Goal: Task Accomplishment & Management: Complete application form

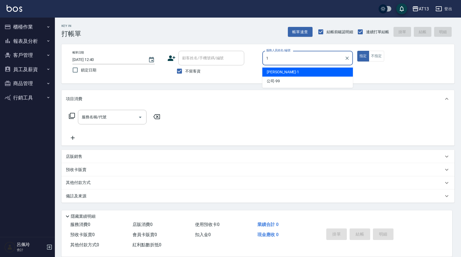
click at [297, 68] on div "[PERSON_NAME] -1" at bounding box center [307, 72] width 91 height 9
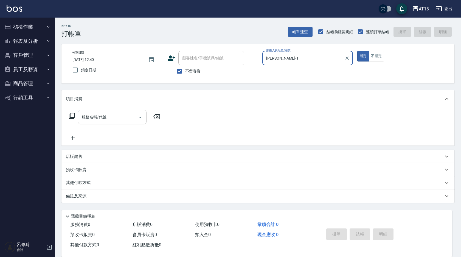
type input "[PERSON_NAME]-1"
click at [128, 116] on input "服務名稱/代號" at bounding box center [107, 117] width 55 height 10
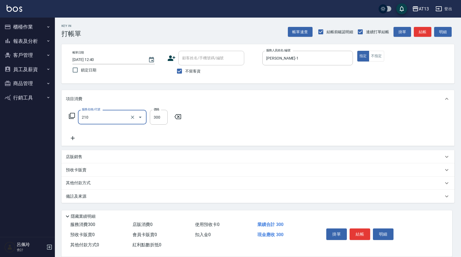
type input "[PERSON_NAME]洗髮精(210)"
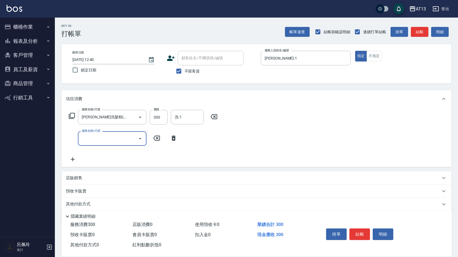
click at [177, 117] on div "洗-1 洗-1" at bounding box center [187, 117] width 33 height 15
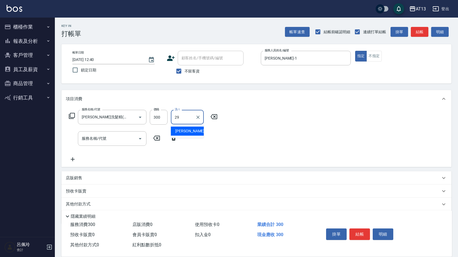
type input "妤宸-29"
click at [278, 133] on div "服務名稱/代號 [PERSON_NAME]洗髮精(210) 服務名稱/代號 價格 300 價格 洗-1 [PERSON_NAME]-29 洗-1 服務名稱/代…" at bounding box center [256, 137] width 390 height 59
click at [354, 232] on button "結帳" at bounding box center [360, 234] width 21 height 12
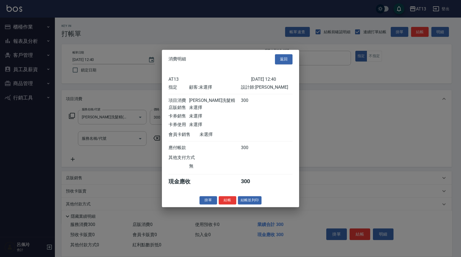
click at [230, 205] on button "結帳" at bounding box center [228, 200] width 18 height 9
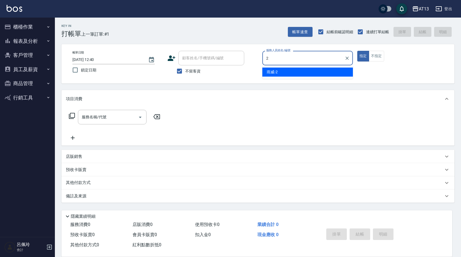
click at [295, 71] on div "雨威 -2" at bounding box center [307, 72] width 91 height 9
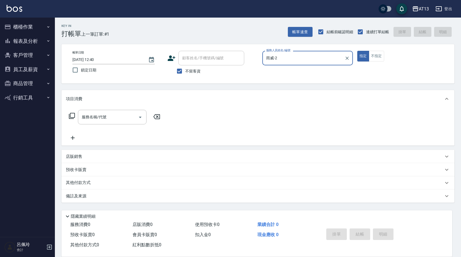
type input "雨威-2"
click at [380, 62] on div "帳單日期 [DATE] 12:40 鎖定日期 顧客姓名/手機號碼/編號 顧客姓名/手機號碼/編號 不留客資 服務人員姓名/編號 [PERSON_NAME]-2…" at bounding box center [258, 64] width 380 height 26
click at [372, 61] on button "不指定" at bounding box center [376, 56] width 15 height 11
click at [112, 120] on input "服務名稱/代號" at bounding box center [107, 117] width 55 height 10
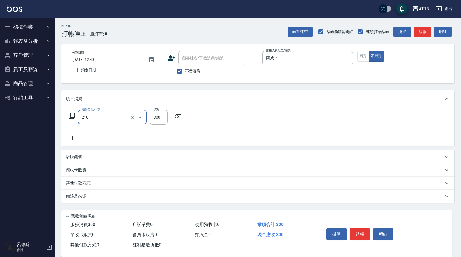
type input "[PERSON_NAME]洗髮精(210)"
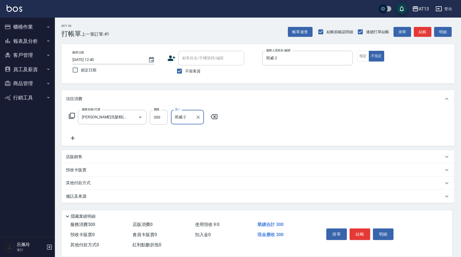
type input "雨威-2"
click at [282, 121] on div "服務名稱/代號 [PERSON_NAME]洗髮精(210) 服務名稱/代號 價格 300 價格 洗-1 雨威-2 洗-1" at bounding box center [257, 127] width 393 height 38
click at [352, 230] on button "結帳" at bounding box center [360, 234] width 21 height 12
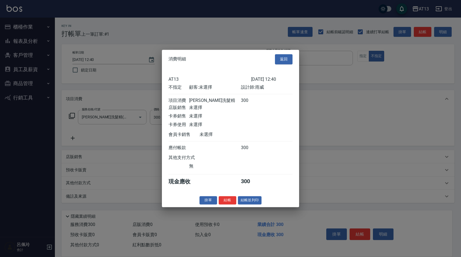
drag, startPoint x: 226, startPoint y: 202, endPoint x: 220, endPoint y: 202, distance: 6.0
click at [226, 202] on button "結帳" at bounding box center [228, 200] width 18 height 9
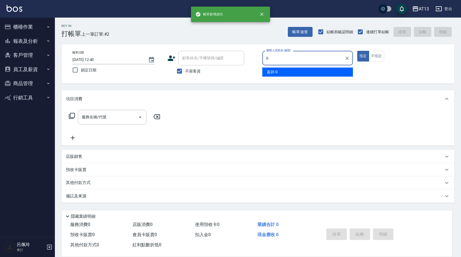
click at [271, 73] on span "嘉祥 -0" at bounding box center [272, 72] width 11 height 6
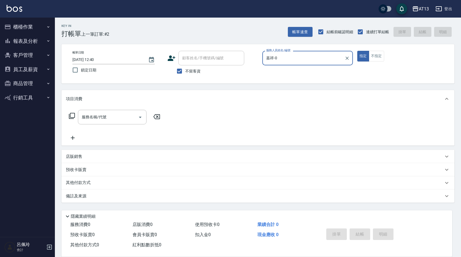
type input "嘉祥-0"
click at [77, 120] on div "服務名稱/代號 服務名稱/代號" at bounding box center [115, 117] width 98 height 15
click at [94, 120] on input "服務名稱/代號" at bounding box center [107, 117] width 55 height 10
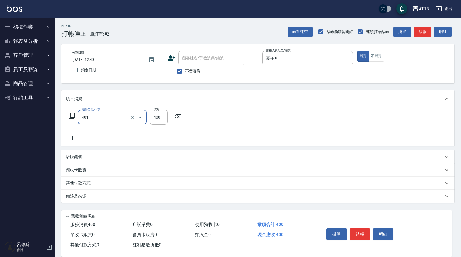
type input "剪髮(401)"
type input "450"
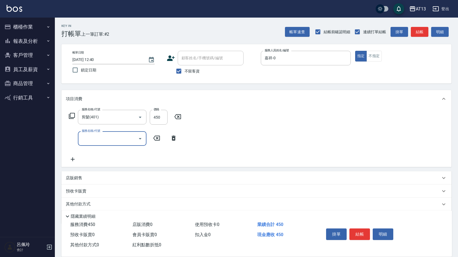
click at [233, 146] on div "服務名稱/代號 剪髮(401) 服務名稱/代號 價格 450 價格 服務名稱/代號 服務名稱/代號" at bounding box center [256, 137] width 390 height 59
click at [362, 230] on button "結帳" at bounding box center [360, 234] width 21 height 12
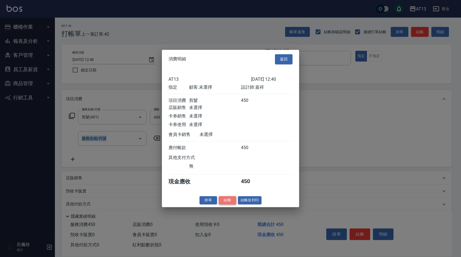
click at [231, 202] on button "結帳" at bounding box center [228, 200] width 18 height 9
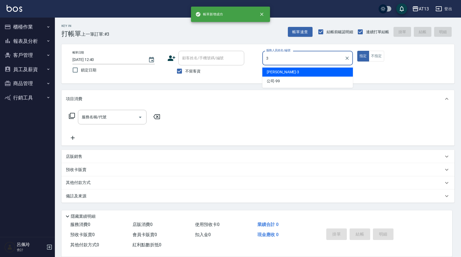
click at [288, 68] on div "[PERSON_NAME] -3" at bounding box center [307, 72] width 91 height 9
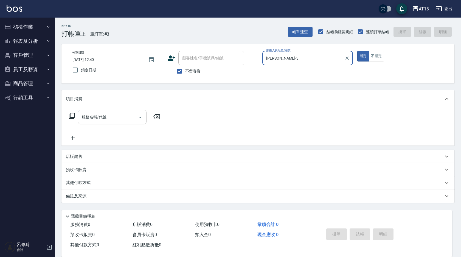
type input "[PERSON_NAME]-3"
click at [111, 120] on input "服務名稱/代號" at bounding box center [107, 117] width 55 height 10
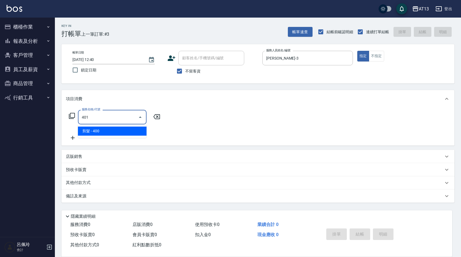
type input "剪髮(401)"
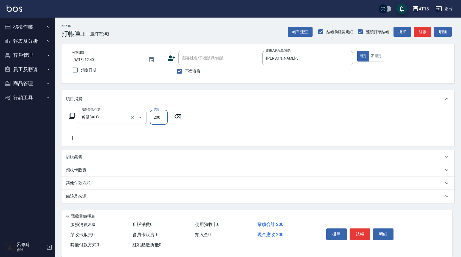
type input "200"
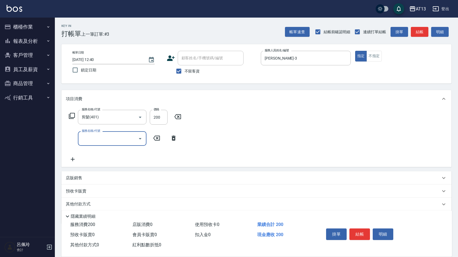
click at [317, 151] on div "服務名稱/代號 剪髮(401) 服務名稱/代號 價格 200 價格 服務名稱/代號 服務名稱/代號" at bounding box center [256, 137] width 390 height 59
click at [365, 231] on button "結帳" at bounding box center [360, 234] width 21 height 12
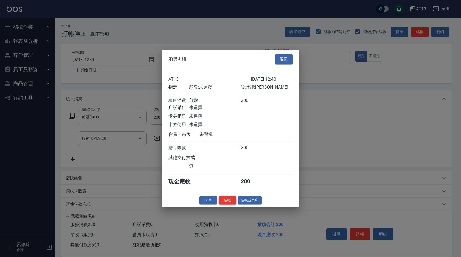
click at [225, 204] on button "結帳" at bounding box center [228, 200] width 18 height 9
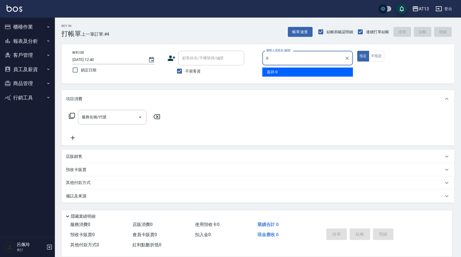
drag, startPoint x: 273, startPoint y: 72, endPoint x: 266, endPoint y: 75, distance: 7.3
click at [273, 72] on span "嘉祥 -0" at bounding box center [272, 72] width 11 height 6
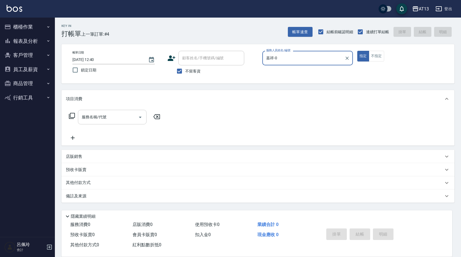
type input "嘉祥-0"
click at [97, 121] on input "服務名稱/代號" at bounding box center [107, 117] width 55 height 10
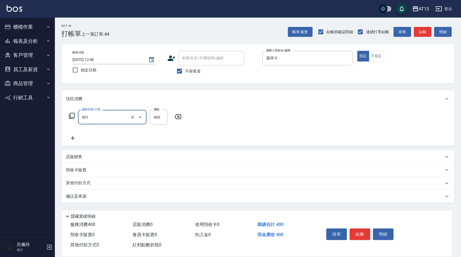
type input "剪髮(401)"
drag, startPoint x: 299, startPoint y: 122, endPoint x: 358, endPoint y: 206, distance: 103.1
click at [300, 124] on div "服務名稱/代號 剪髮(401) 服務名稱/代號 價格 400 價格" at bounding box center [257, 127] width 393 height 38
click at [361, 230] on button "結帳" at bounding box center [360, 234] width 21 height 12
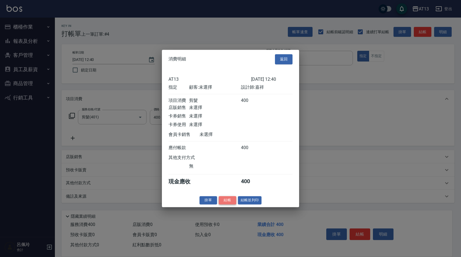
click at [230, 205] on button "結帳" at bounding box center [228, 200] width 18 height 9
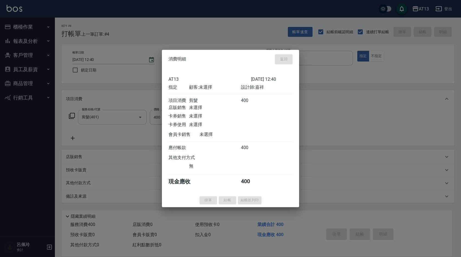
type input "[DATE] 12:41"
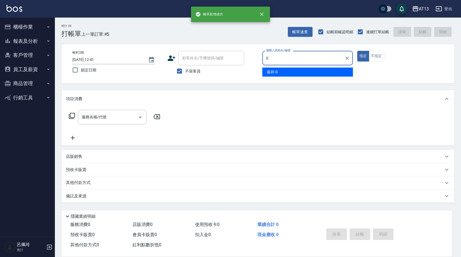
click at [297, 71] on div "嘉祥 -0" at bounding box center [307, 72] width 91 height 9
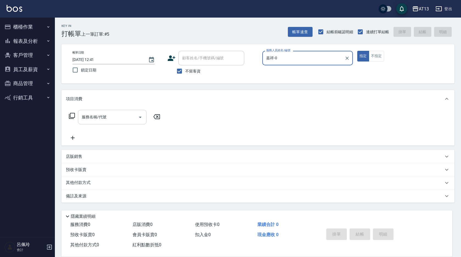
type input "嘉祥-0"
click at [123, 117] on input "服務名稱/代號" at bounding box center [107, 117] width 55 height 10
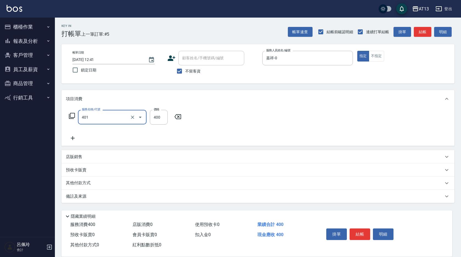
type input "剪髮(401)"
type input "450"
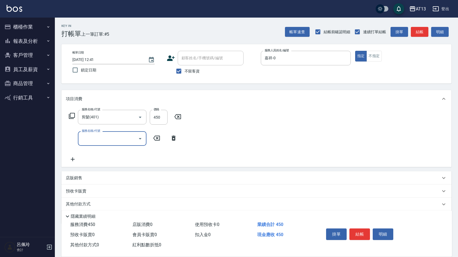
drag, startPoint x: 353, startPoint y: 131, endPoint x: 350, endPoint y: 146, distance: 14.7
click at [352, 132] on div "服務名稱/代號 剪髮(401) 服務名稱/代號 價格 450 價格 服務名稱/代號 服務名稱/代號" at bounding box center [256, 137] width 390 height 59
click at [357, 232] on button "結帳" at bounding box center [360, 234] width 21 height 12
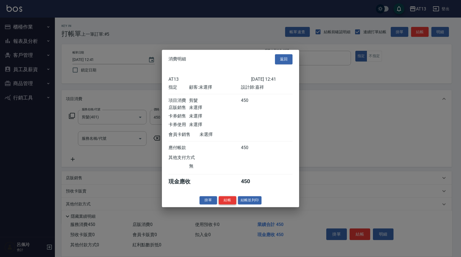
click at [228, 202] on button "結帳" at bounding box center [228, 200] width 18 height 9
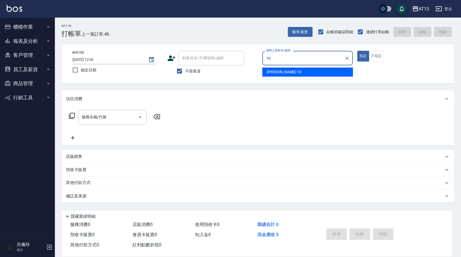
click at [284, 73] on div "[PERSON_NAME] -10" at bounding box center [307, 72] width 91 height 9
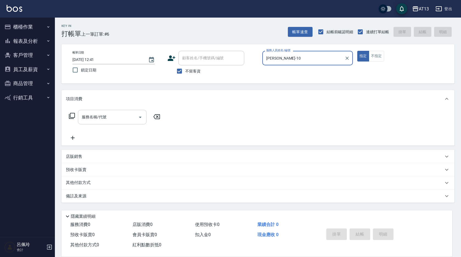
type input "[PERSON_NAME]-10"
click at [97, 118] on input "服務名稱/代號" at bounding box center [107, 117] width 55 height 10
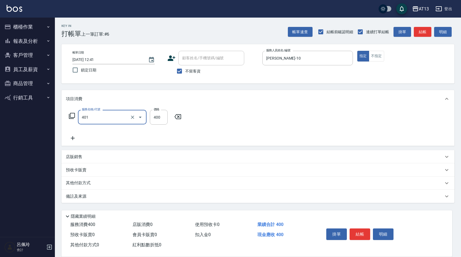
type input "剪髮(401)"
type input "300"
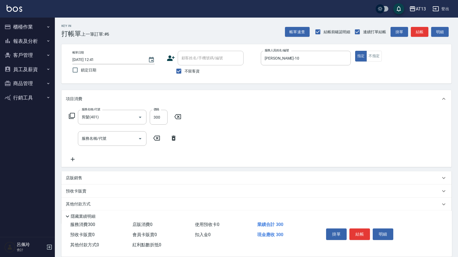
click at [257, 142] on div "服務名稱/代號 剪髮(401) 服務名稱/代號 價格 300 價格 服務名稱/代號 服務名稱/代號" at bounding box center [256, 137] width 390 height 59
click at [363, 231] on button "結帳" at bounding box center [360, 234] width 21 height 12
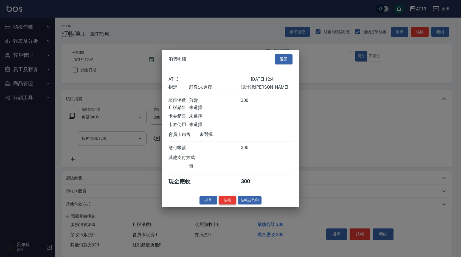
click at [221, 202] on button "結帳" at bounding box center [228, 200] width 18 height 9
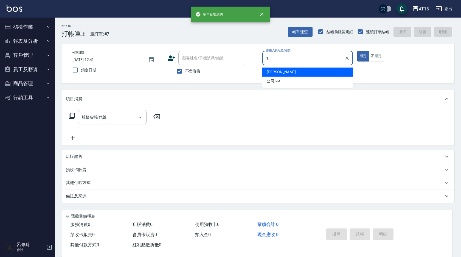
click at [305, 73] on div "[PERSON_NAME] -1" at bounding box center [307, 72] width 91 height 9
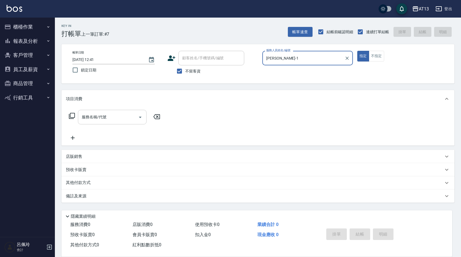
type input "[PERSON_NAME]-1"
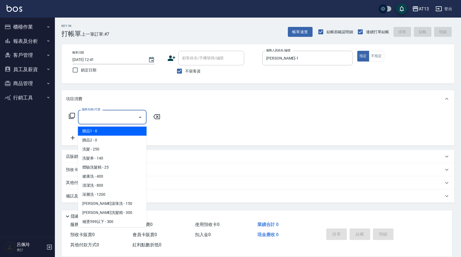
click at [101, 117] on input "服務名稱/代號" at bounding box center [107, 117] width 55 height 10
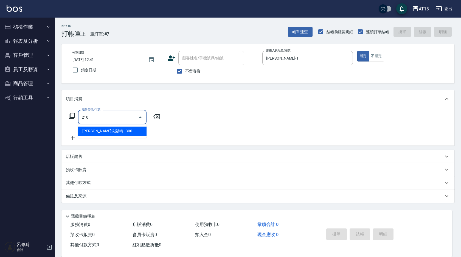
type input "[PERSON_NAME]洗髮精(210)"
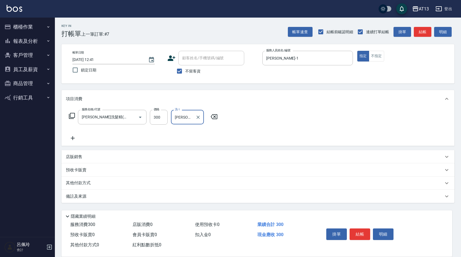
type input "[PERSON_NAME]-1"
drag, startPoint x: 261, startPoint y: 120, endPoint x: 360, endPoint y: 242, distance: 157.5
click at [261, 120] on div "服務名稱/代號 [PERSON_NAME]洗髮精(210) 服務名稱/代號 價格 300 價格 洗-1 鈞茹-1 洗-1" at bounding box center [257, 127] width 393 height 38
click at [357, 233] on button "結帳" at bounding box center [360, 234] width 21 height 12
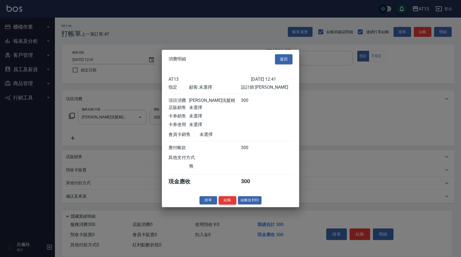
click at [231, 205] on button "結帳" at bounding box center [228, 200] width 18 height 9
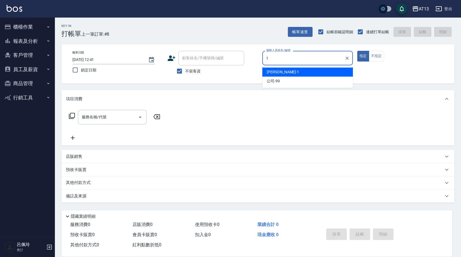
click at [273, 71] on span "[PERSON_NAME] -1" at bounding box center [283, 72] width 32 height 6
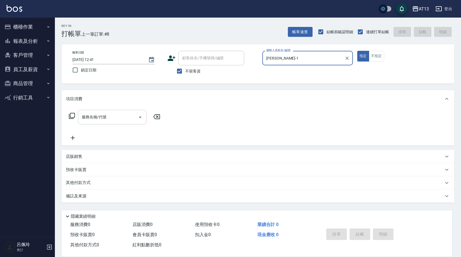
type input "[PERSON_NAME]-1"
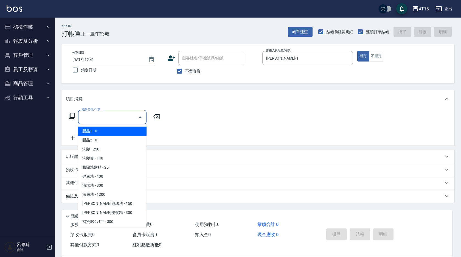
click at [111, 120] on input "服務名稱/代號" at bounding box center [107, 117] width 55 height 10
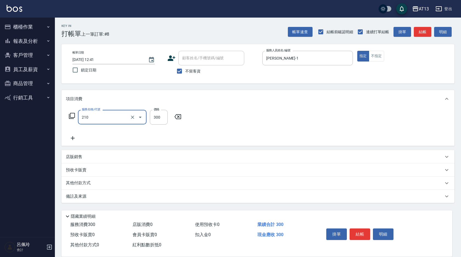
type input "[PERSON_NAME]洗髮精(210)"
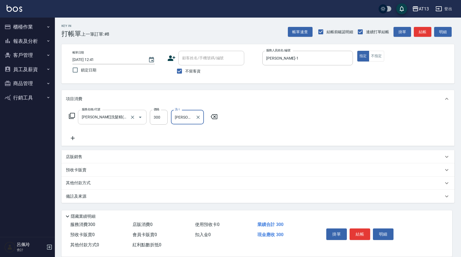
type input "[PERSON_NAME]-33"
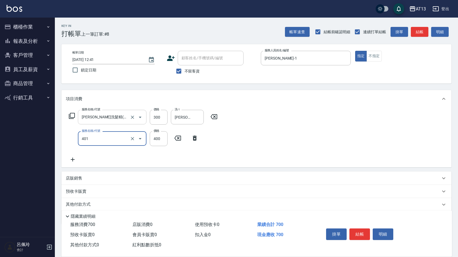
type input "剪髮(401)"
click at [301, 136] on div "服務名稱/代號 [PERSON_NAME]洗髮精(210) 服務名稱/代號 價格 300 價格 洗-1 [PERSON_NAME]-33 洗-1 服務名稱/代…" at bounding box center [256, 138] width 390 height 60
click at [361, 231] on button "結帳" at bounding box center [360, 234] width 21 height 12
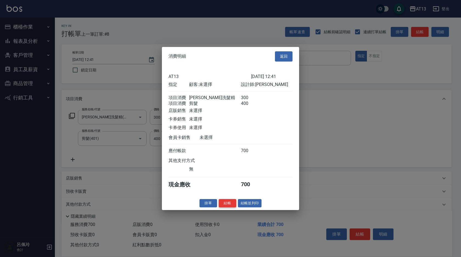
click at [226, 207] on button "結帳" at bounding box center [228, 203] width 18 height 9
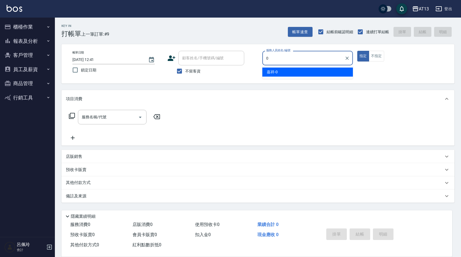
click at [297, 68] on div "嘉祥 -0" at bounding box center [307, 72] width 91 height 9
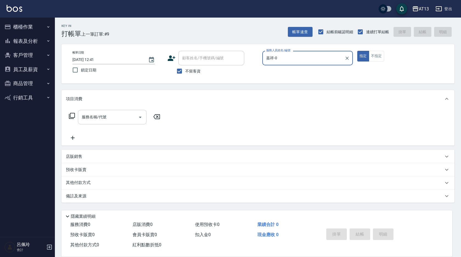
type input "嘉祥-0"
click at [131, 118] on input "服務名稱/代號" at bounding box center [107, 117] width 55 height 10
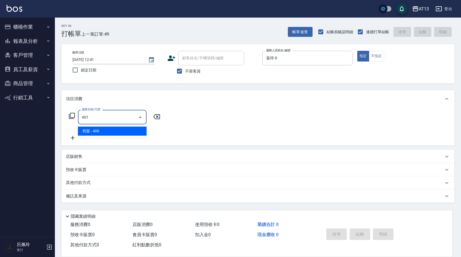
type input "剪髮(401)"
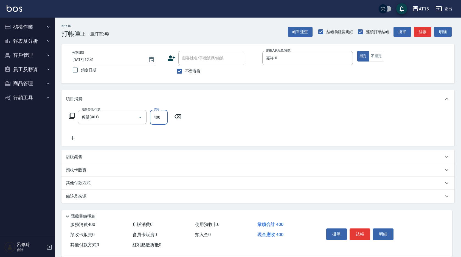
click at [327, 131] on div "服務名稱/代號 剪髮(401) 服務名稱/代號 價格 400 價格" at bounding box center [257, 127] width 393 height 38
drag, startPoint x: 362, startPoint y: 233, endPoint x: 364, endPoint y: 230, distance: 3.2
click at [362, 234] on button "結帳" at bounding box center [360, 234] width 21 height 12
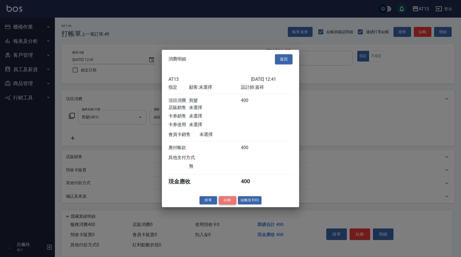
click at [232, 205] on button "結帳" at bounding box center [228, 200] width 18 height 9
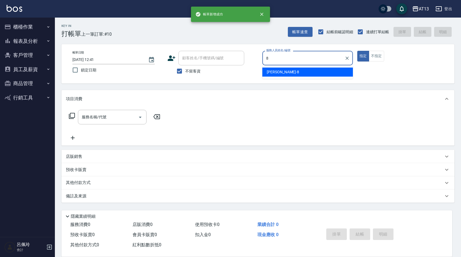
click at [306, 73] on div "[PERSON_NAME] -8" at bounding box center [307, 72] width 91 height 9
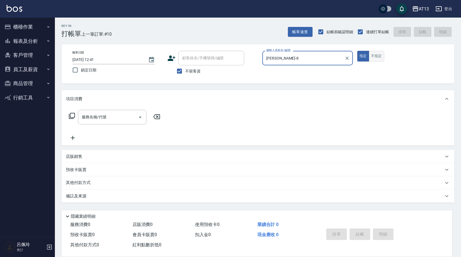
type input "[PERSON_NAME]-8"
click at [376, 59] on button "不指定" at bounding box center [376, 56] width 15 height 11
click at [107, 107] on div "項目消費" at bounding box center [257, 99] width 393 height 18
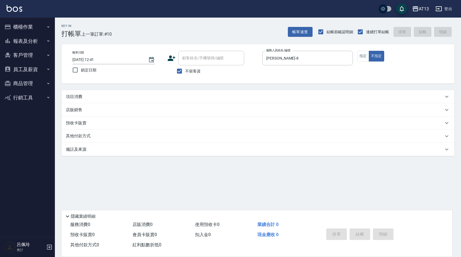
click at [107, 111] on div "店販銷售" at bounding box center [255, 110] width 378 height 6
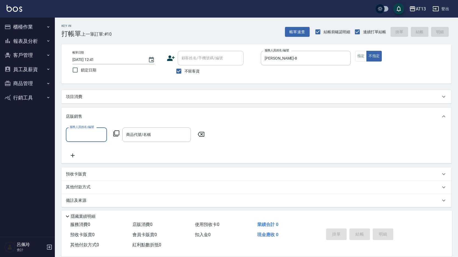
click at [110, 100] on div "項目消費" at bounding box center [256, 96] width 390 height 13
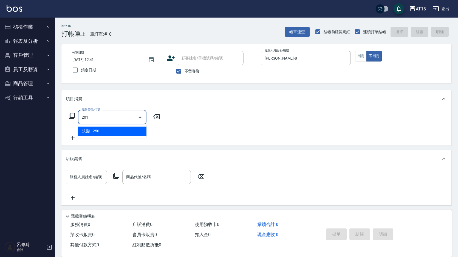
type input "洗髮(201)"
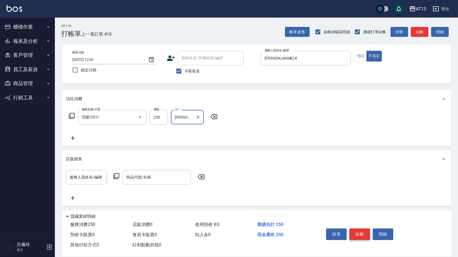
type input "[PERSON_NAME]-8"
click at [362, 229] on button "結帳" at bounding box center [360, 234] width 21 height 12
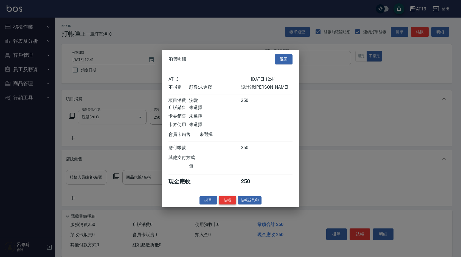
click at [223, 203] on button "結帳" at bounding box center [228, 200] width 18 height 9
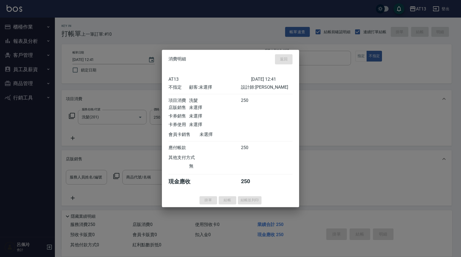
type input "[DATE] 12:42"
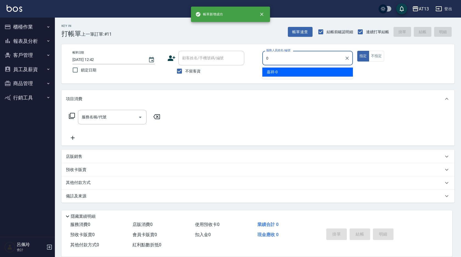
click at [276, 67] on ul "嘉祥 -0" at bounding box center [307, 71] width 91 height 13
click at [271, 74] on span "嘉祥 -0" at bounding box center [272, 72] width 11 height 6
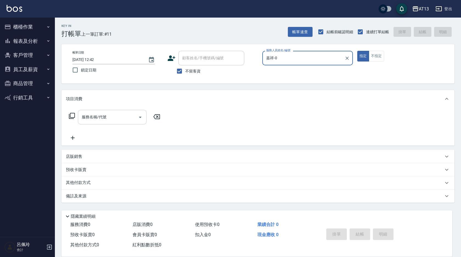
click at [123, 122] on div "服務名稱/代號" at bounding box center [112, 117] width 69 height 15
type input "嘉祥-0"
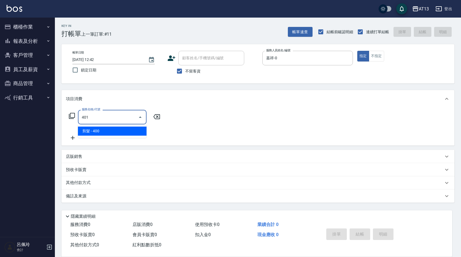
type input "剪髮(401)"
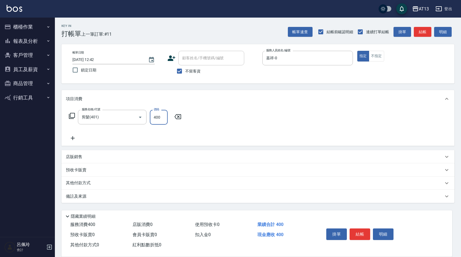
click at [232, 126] on div "服務名稱/代號 剪髮(401) 服務名稱/代號 價格 400 價格" at bounding box center [257, 127] width 393 height 38
click at [359, 233] on button "結帳" at bounding box center [360, 234] width 21 height 12
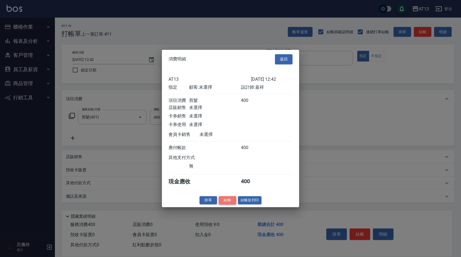
click at [233, 200] on button "結帳" at bounding box center [228, 200] width 18 height 9
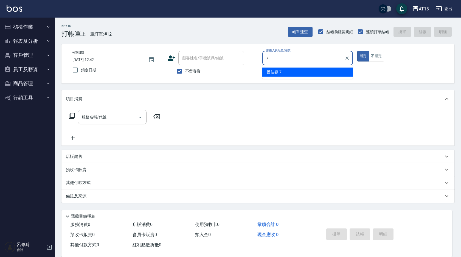
click at [265, 69] on div "[PERSON_NAME]-7" at bounding box center [307, 72] width 91 height 9
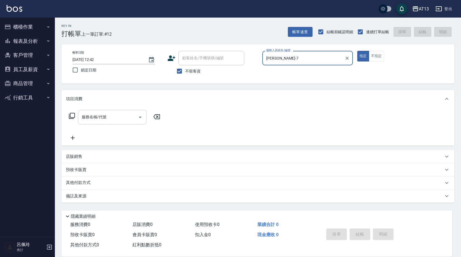
type input "[PERSON_NAME]-7"
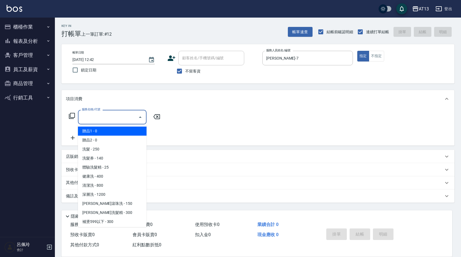
click at [129, 115] on input "服務名稱/代號" at bounding box center [107, 117] width 55 height 10
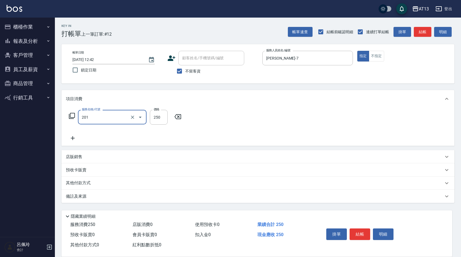
type input "洗髮(201)"
type input "[PERSON_NAME]-26"
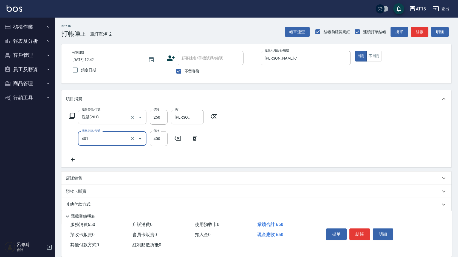
type input "剪髮(401)"
type input "300"
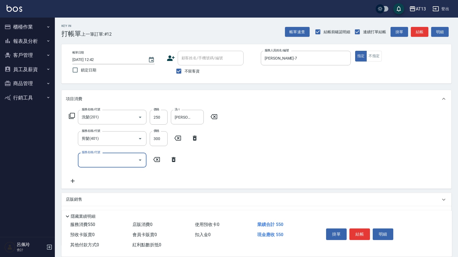
click at [390, 143] on div "服務名稱/代號 洗髮(201) 服務名稱/代號 價格 250 價格 洗-1 [PERSON_NAME]-26 洗-1 服務名稱/代號 剪髮(401) 服務名稱…" at bounding box center [256, 148] width 390 height 81
click at [360, 228] on button "結帳" at bounding box center [360, 234] width 21 height 12
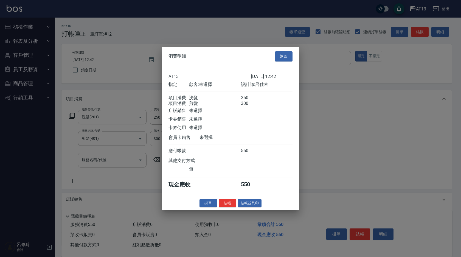
click at [229, 203] on div "消費明細 返回 AT13 [DATE] 12:42 指定 顧客: 未選擇 設計師: [PERSON_NAME] 項目消費 洗髮 250 項目消費 剪髮 300…" at bounding box center [230, 128] width 137 height 163
click at [229, 207] on button "結帳" at bounding box center [228, 203] width 18 height 9
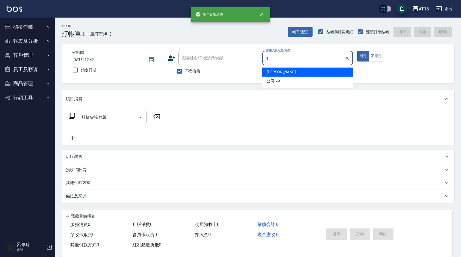
click at [315, 71] on div "[PERSON_NAME] -1" at bounding box center [307, 72] width 91 height 9
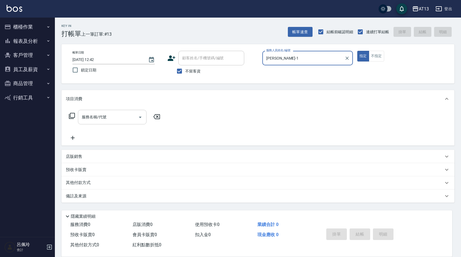
type input "[PERSON_NAME]-1"
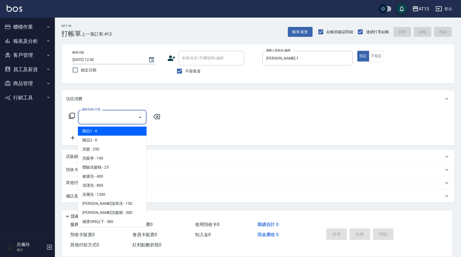
click at [131, 113] on input "服務名稱/代號" at bounding box center [107, 117] width 55 height 10
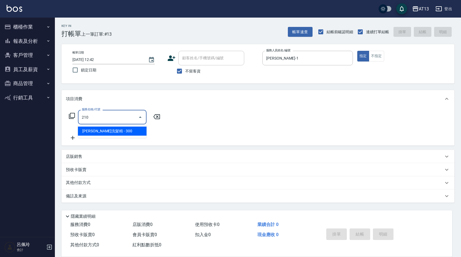
type input "[PERSON_NAME]洗髮精(210)"
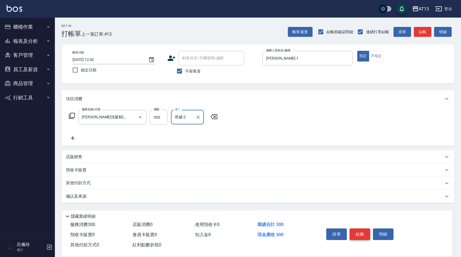
type input "雨威-2"
click at [364, 231] on button "結帳" at bounding box center [360, 234] width 21 height 12
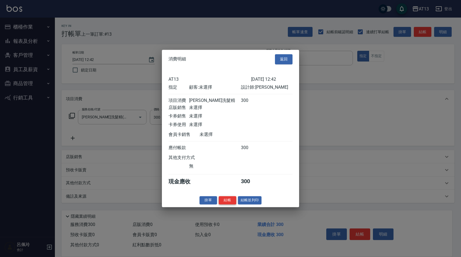
click at [232, 205] on button "結帳" at bounding box center [228, 200] width 18 height 9
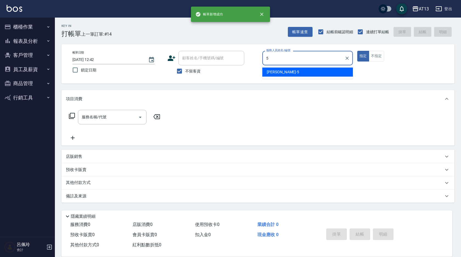
click at [282, 71] on div "[PERSON_NAME] -5" at bounding box center [307, 72] width 91 height 9
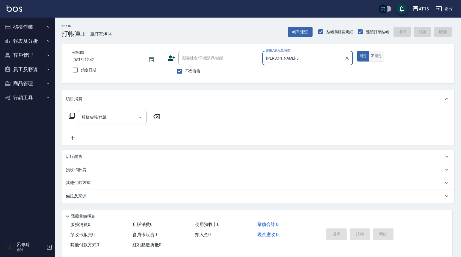
type input "[PERSON_NAME]-5"
click at [378, 53] on button "不指定" at bounding box center [376, 56] width 15 height 11
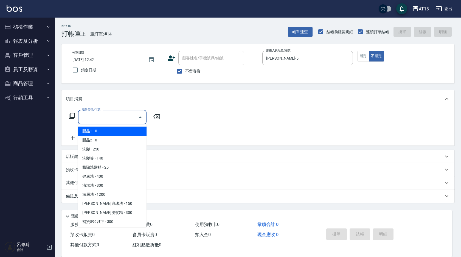
click at [130, 118] on input "服務名稱/代號" at bounding box center [107, 117] width 55 height 10
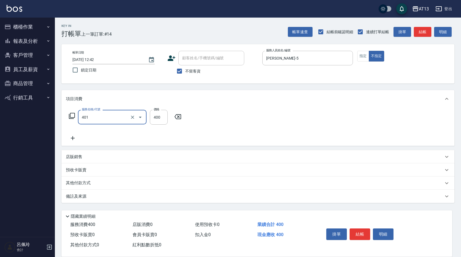
type input "剪髮(401)"
type input "150"
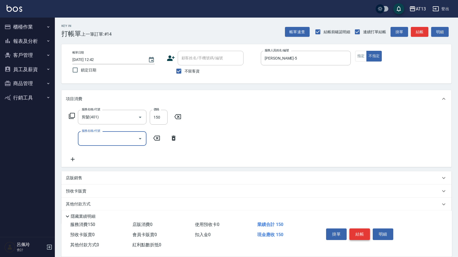
click at [366, 234] on button "結帳" at bounding box center [360, 234] width 21 height 12
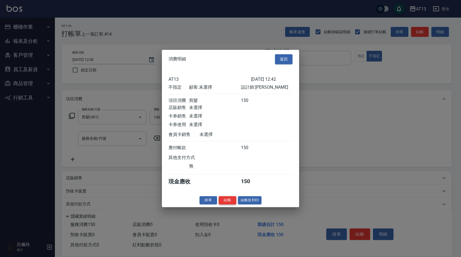
click at [233, 204] on button "結帳" at bounding box center [228, 200] width 18 height 9
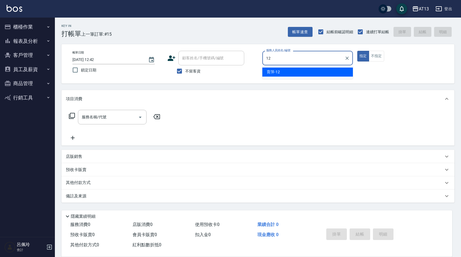
click at [286, 75] on div "育萍 -12" at bounding box center [307, 72] width 91 height 9
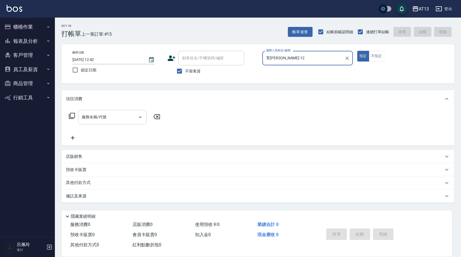
type input "育[PERSON_NAME]-12"
click at [117, 114] on input "服務名稱/代號" at bounding box center [107, 117] width 55 height 10
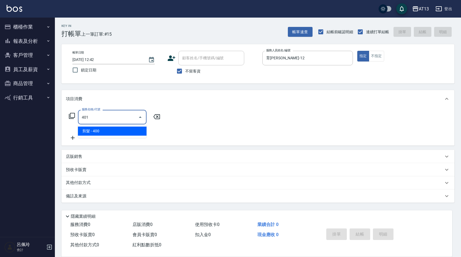
type input "剪髮(401)"
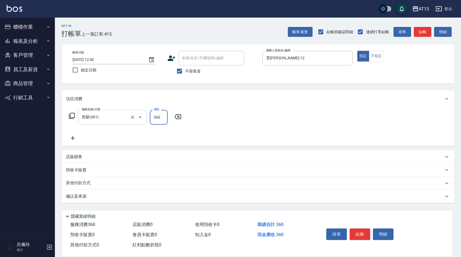
type input "360"
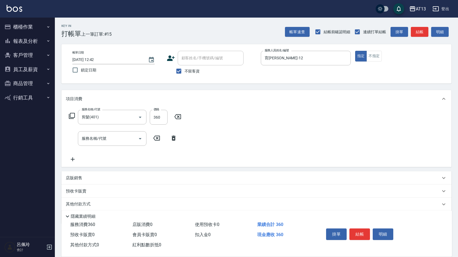
click at [358, 226] on div "掛單 結帳 明細" at bounding box center [360, 234] width 72 height 17
click at [354, 228] on button "結帳" at bounding box center [360, 234] width 21 height 12
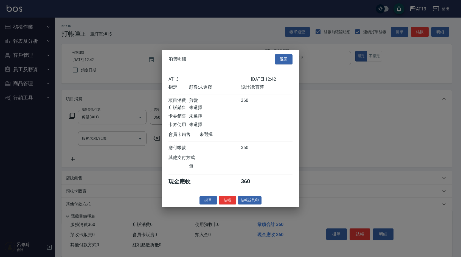
click at [226, 205] on button "結帳" at bounding box center [228, 200] width 18 height 9
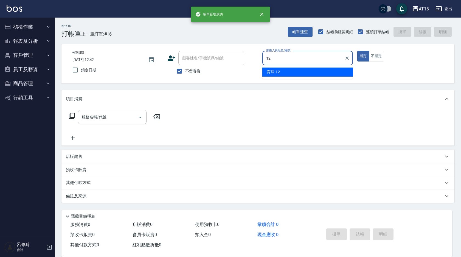
click at [306, 70] on div "育萍 -12" at bounding box center [307, 72] width 91 height 9
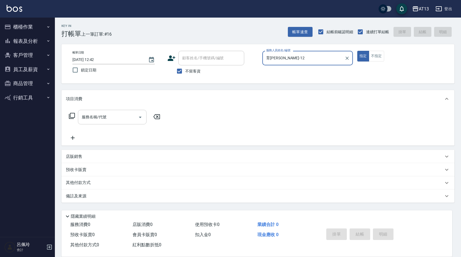
type input "育[PERSON_NAME]-12"
click at [88, 117] on div "服務名稱/代號 服務名稱/代號" at bounding box center [112, 117] width 69 height 15
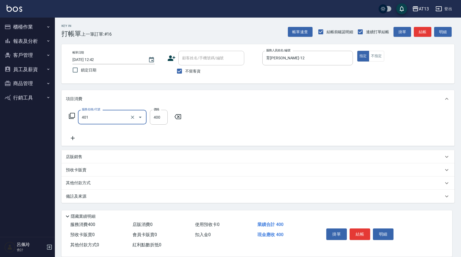
type input "剪髮(401)"
type input "200"
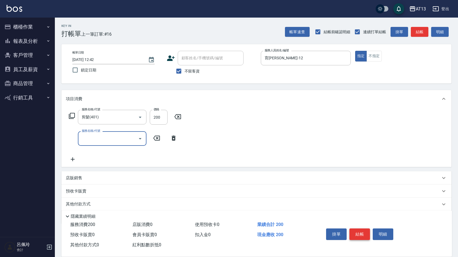
click at [364, 236] on button "結帳" at bounding box center [360, 234] width 21 height 12
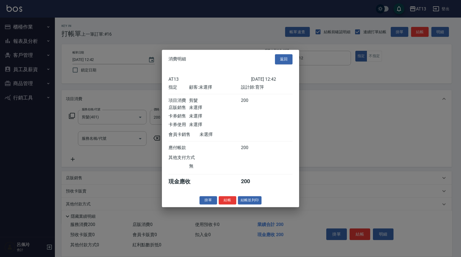
click at [221, 202] on button "結帳" at bounding box center [228, 200] width 18 height 9
